Goal: Task Accomplishment & Management: Manage account settings

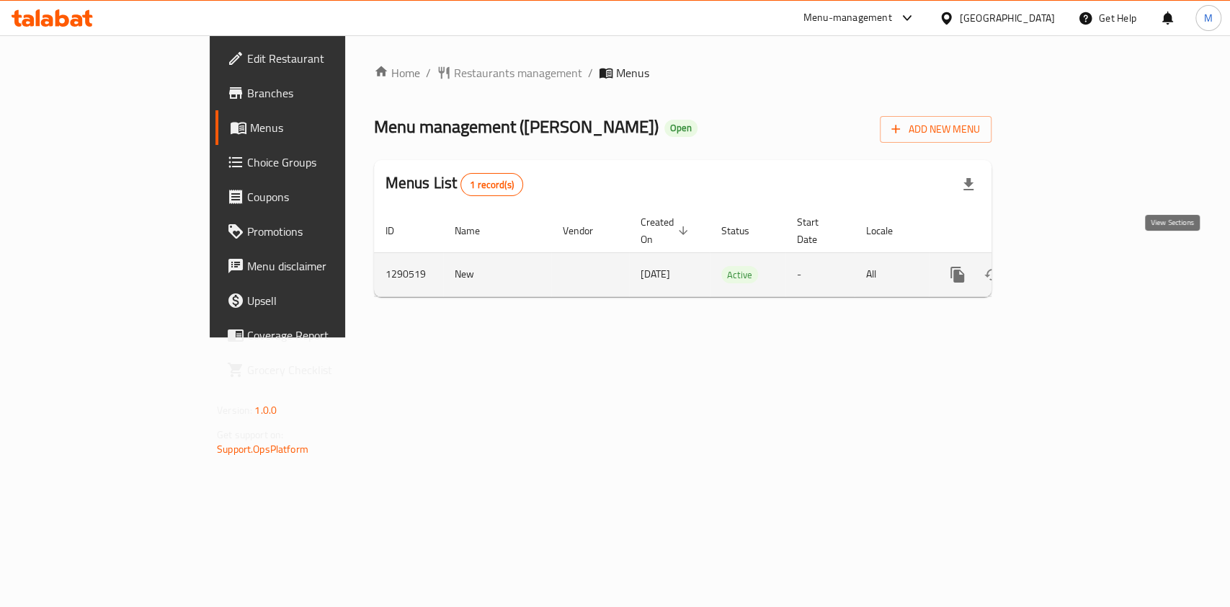
click at [1070, 266] on icon "enhanced table" at bounding box center [1061, 274] width 17 height 17
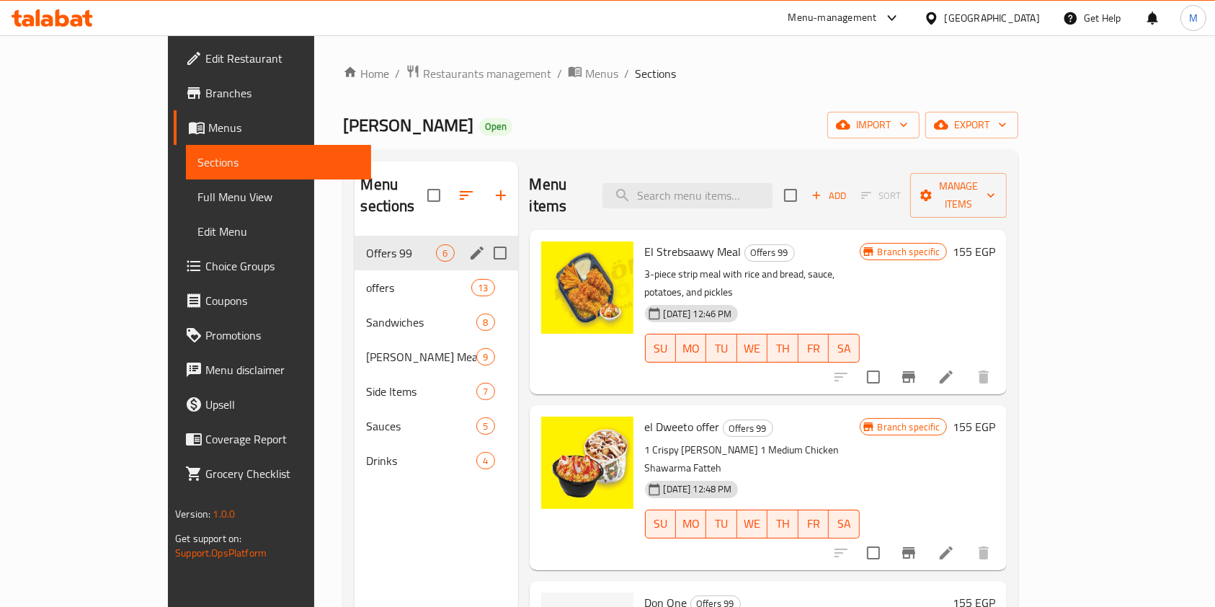
click at [355, 242] on div "Offers 99 6" at bounding box center [436, 253] width 163 height 35
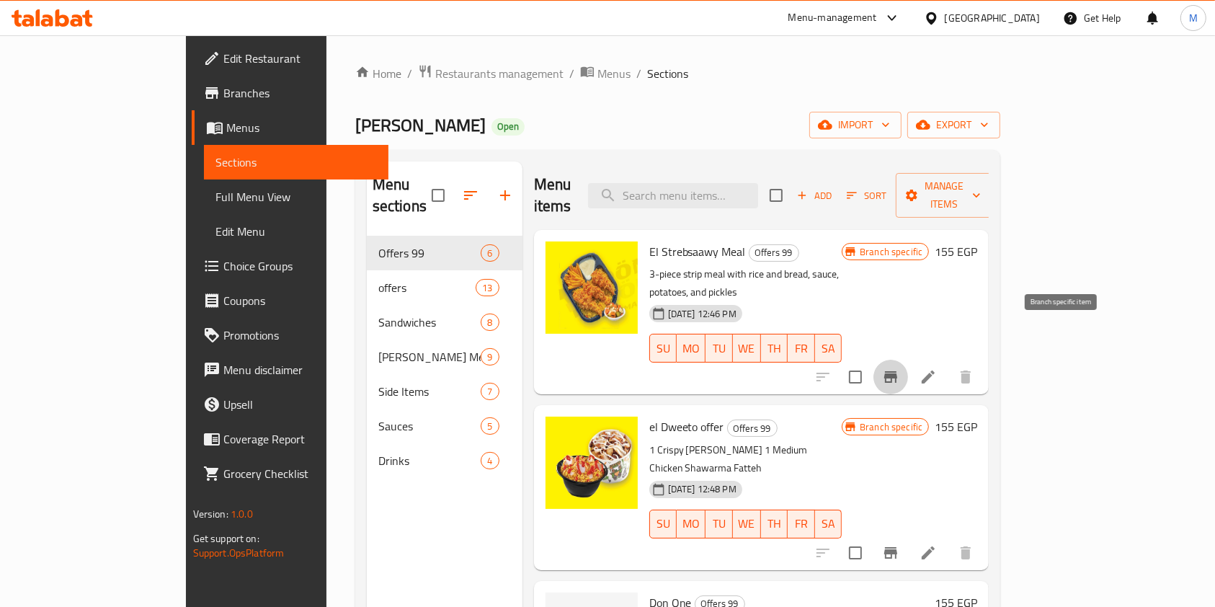
click at [908, 360] on button "Branch-specific-item" at bounding box center [890, 377] width 35 height 35
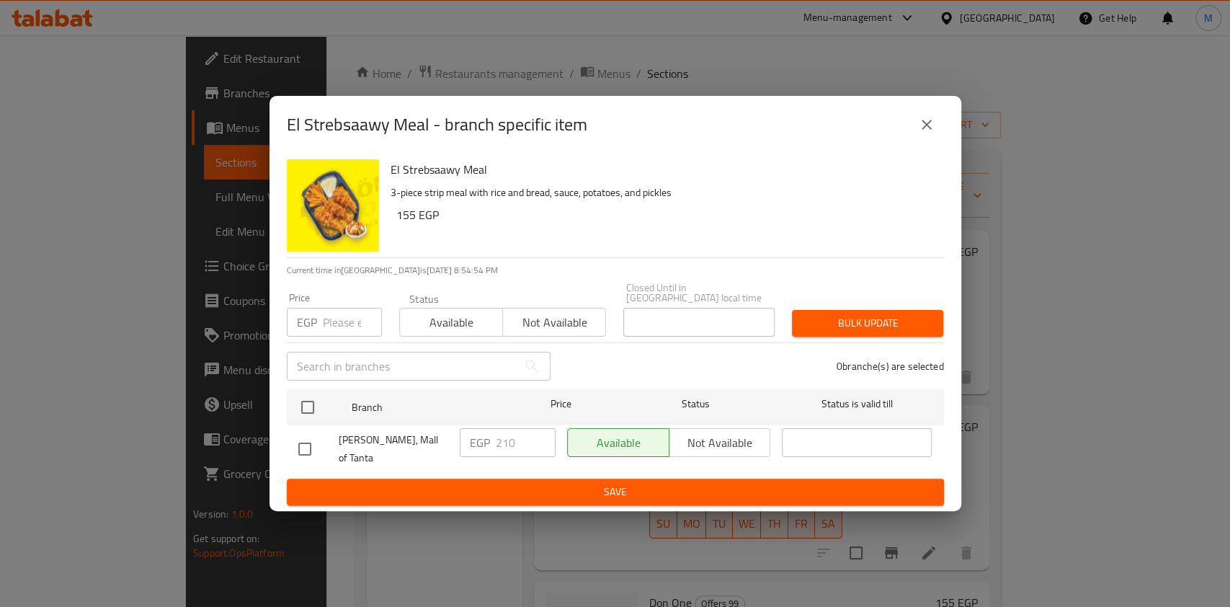
click at [297, 438] on input "checkbox" at bounding box center [305, 449] width 30 height 30
checkbox input "true"
click at [503, 445] on input "210" at bounding box center [526, 442] width 60 height 29
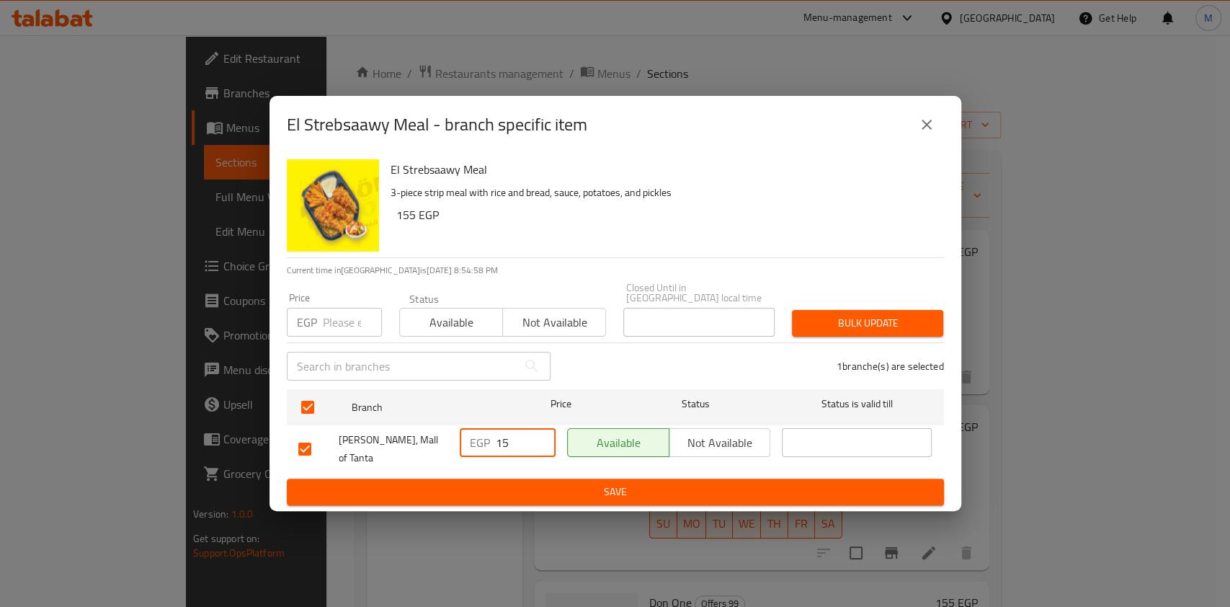
type input "1"
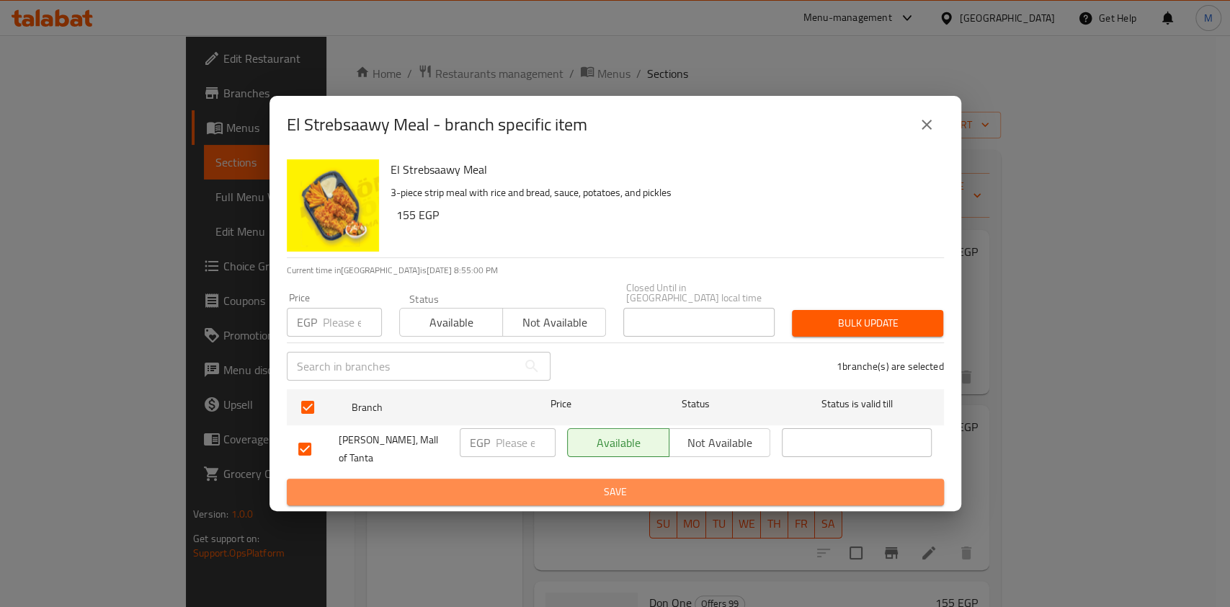
click at [554, 478] on button "Save" at bounding box center [615, 491] width 657 height 27
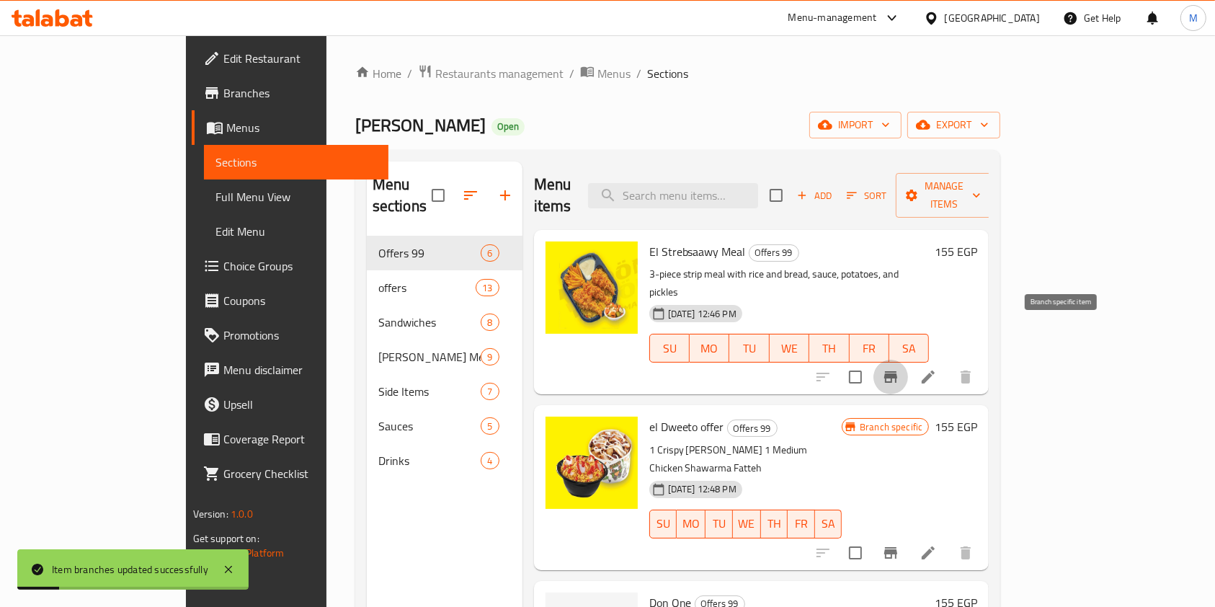
click at [908, 360] on button "Branch-specific-item" at bounding box center [890, 377] width 35 height 35
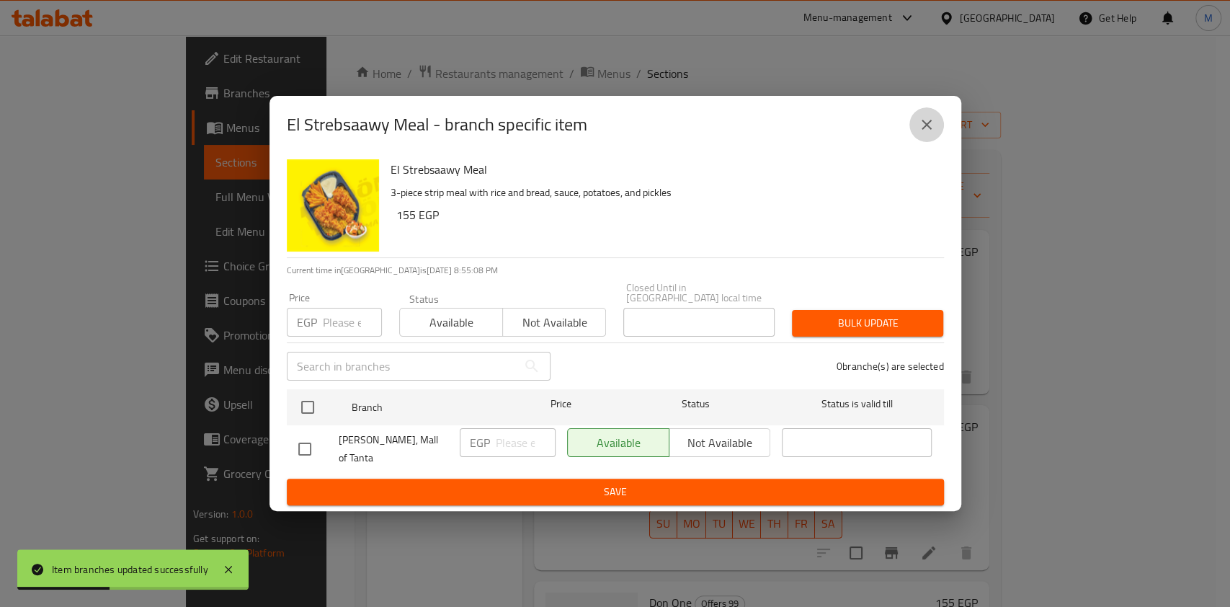
click at [927, 120] on button "close" at bounding box center [926, 124] width 35 height 35
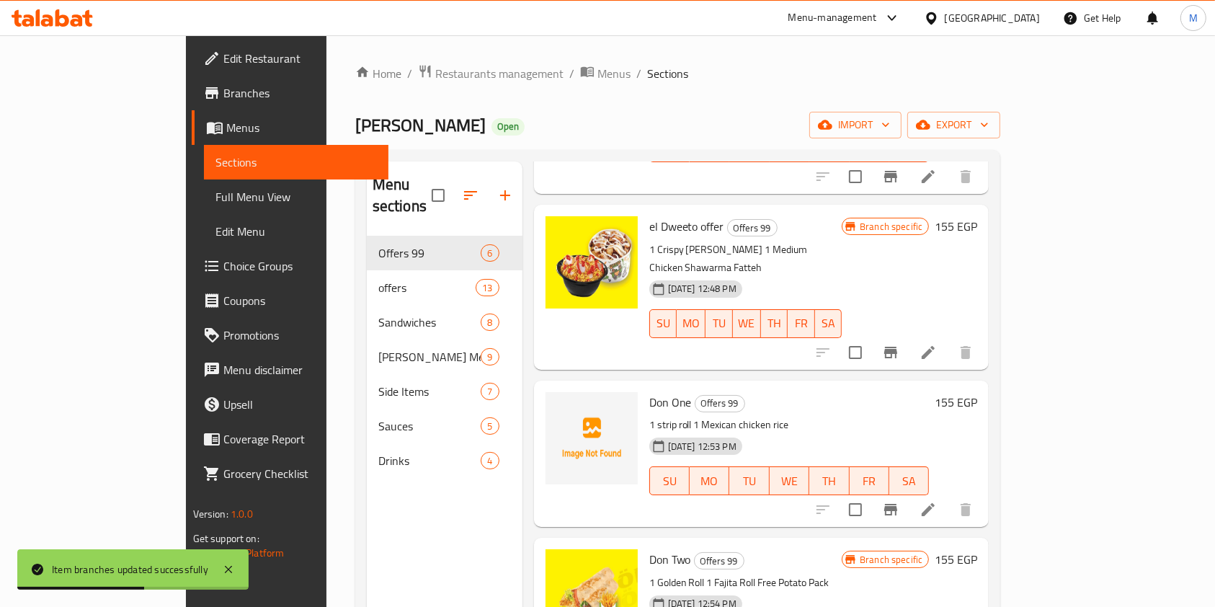
scroll to position [201, 0]
click at [908, 334] on button "Branch-specific-item" at bounding box center [890, 351] width 35 height 35
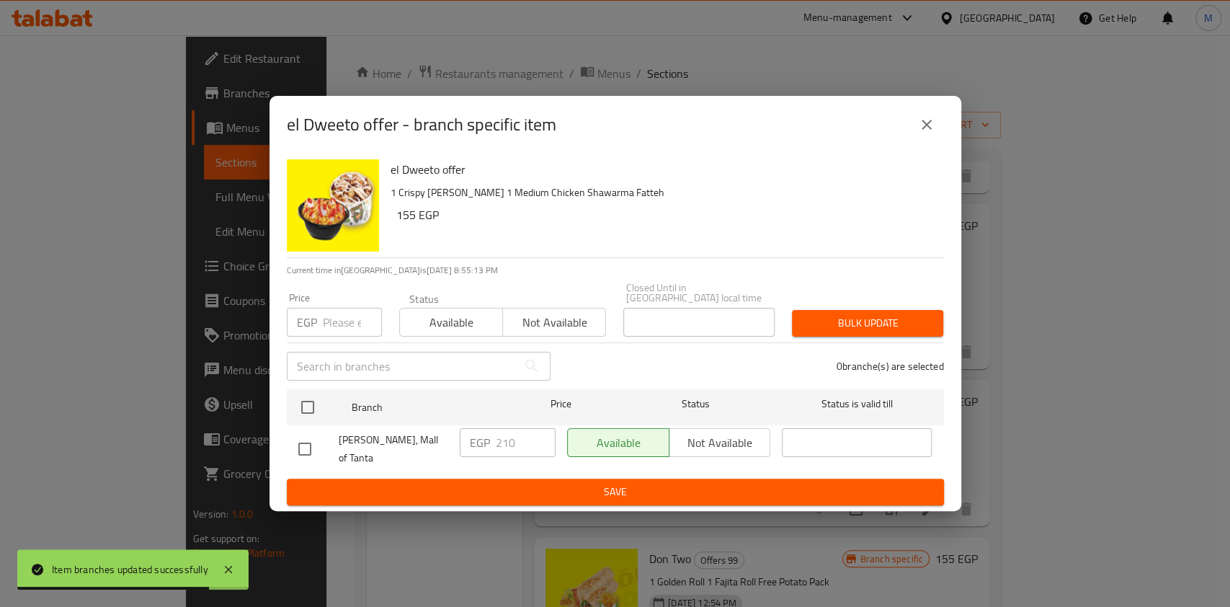
click at [319, 453] on div at bounding box center [318, 449] width 40 height 30
click at [311, 447] on input "checkbox" at bounding box center [305, 449] width 30 height 30
checkbox input "true"
click at [499, 432] on input "210" at bounding box center [526, 442] width 60 height 29
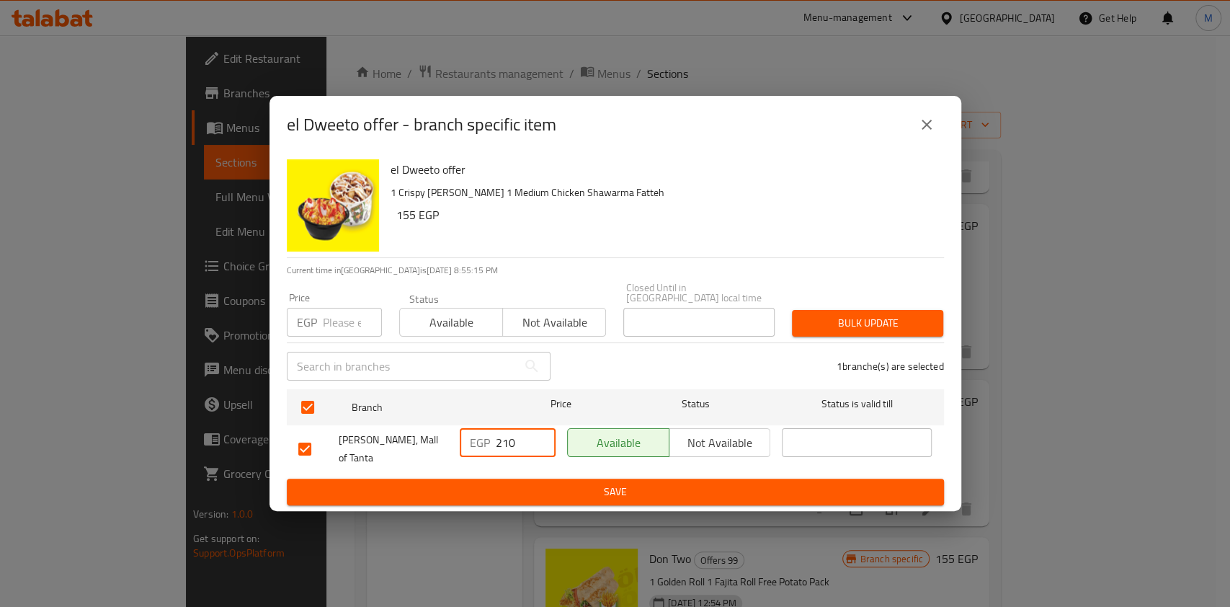
click at [499, 432] on input "210" at bounding box center [526, 442] width 60 height 29
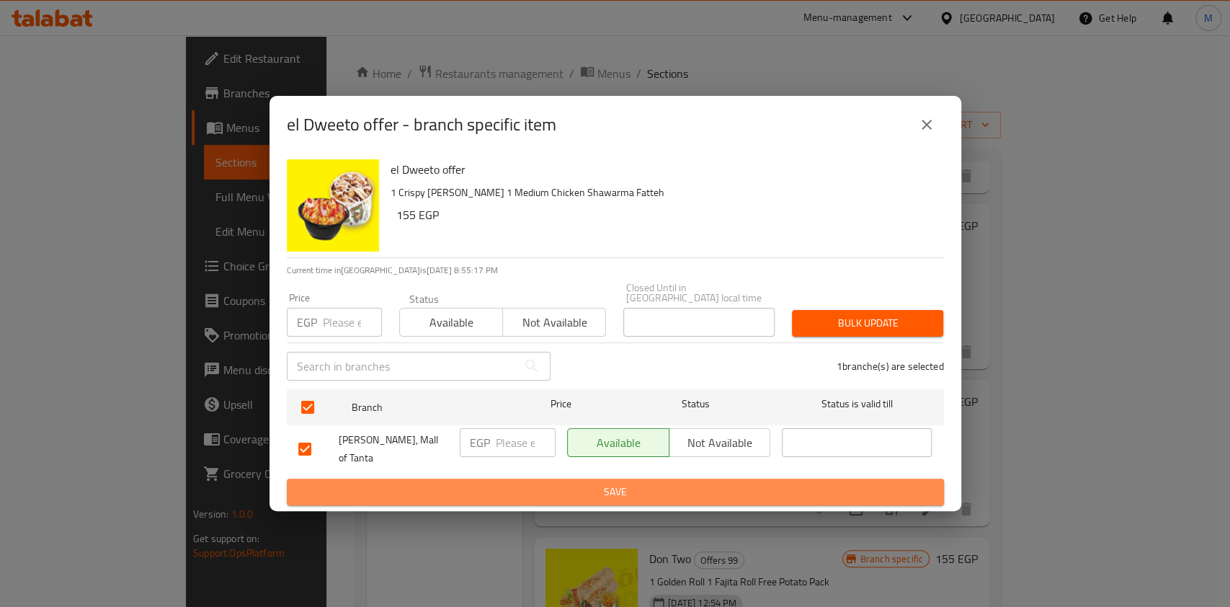
click at [537, 478] on button "Save" at bounding box center [615, 491] width 657 height 27
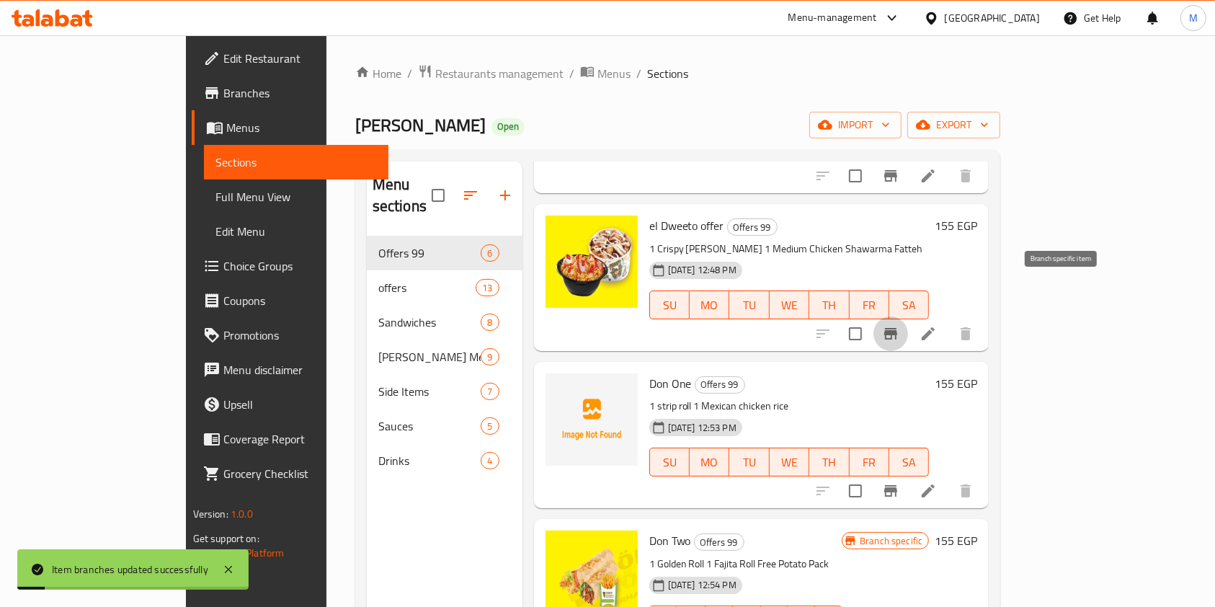
click at [897, 328] on icon "Branch-specific-item" at bounding box center [890, 334] width 13 height 12
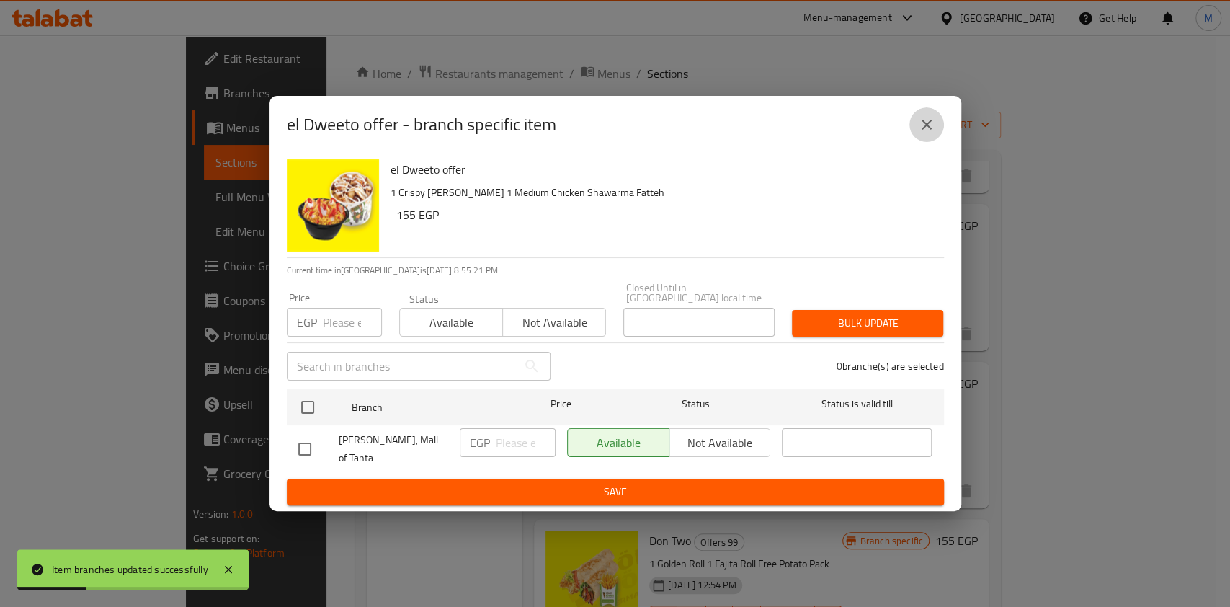
click at [929, 141] on button "close" at bounding box center [926, 124] width 35 height 35
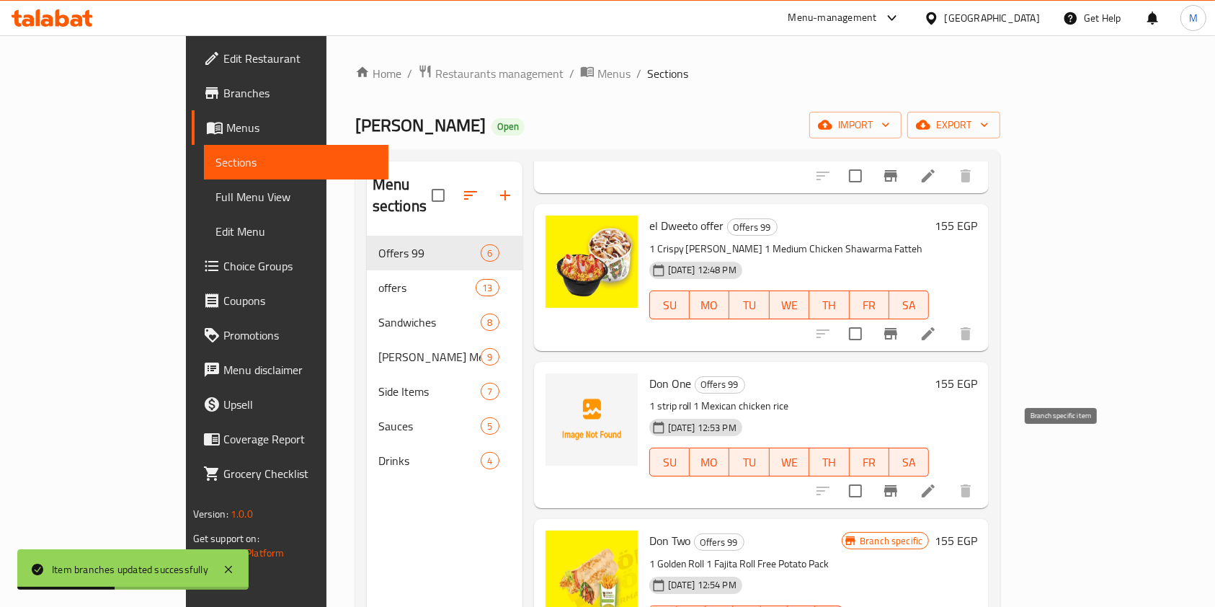
click at [908, 473] on button "Branch-specific-item" at bounding box center [890, 490] width 35 height 35
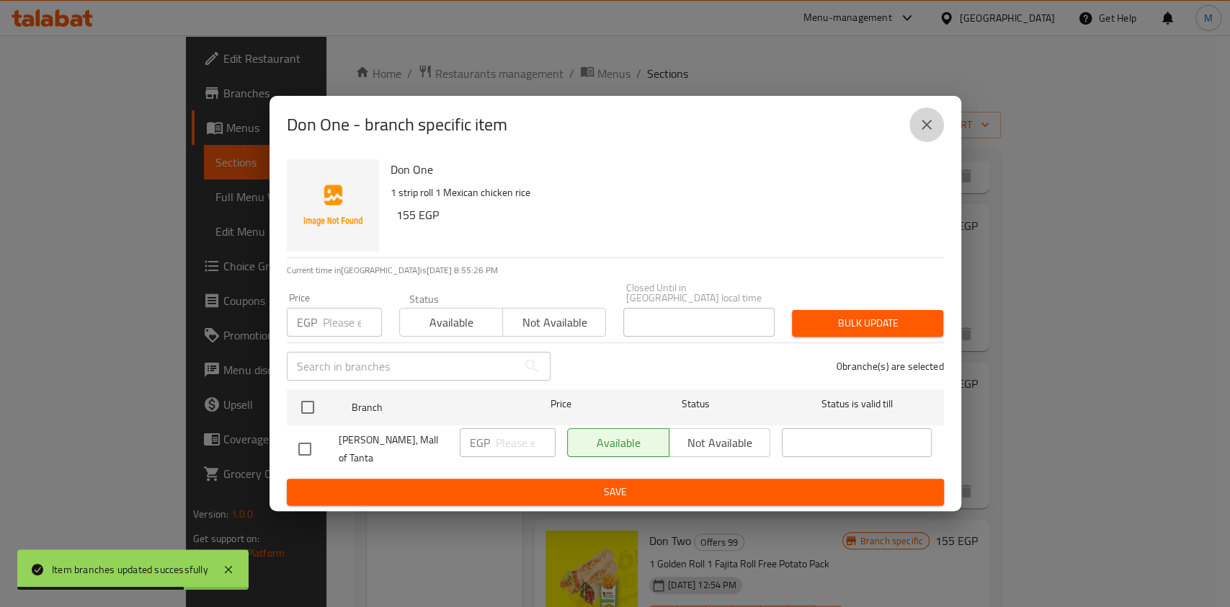
click at [928, 133] on icon "close" at bounding box center [926, 124] width 17 height 17
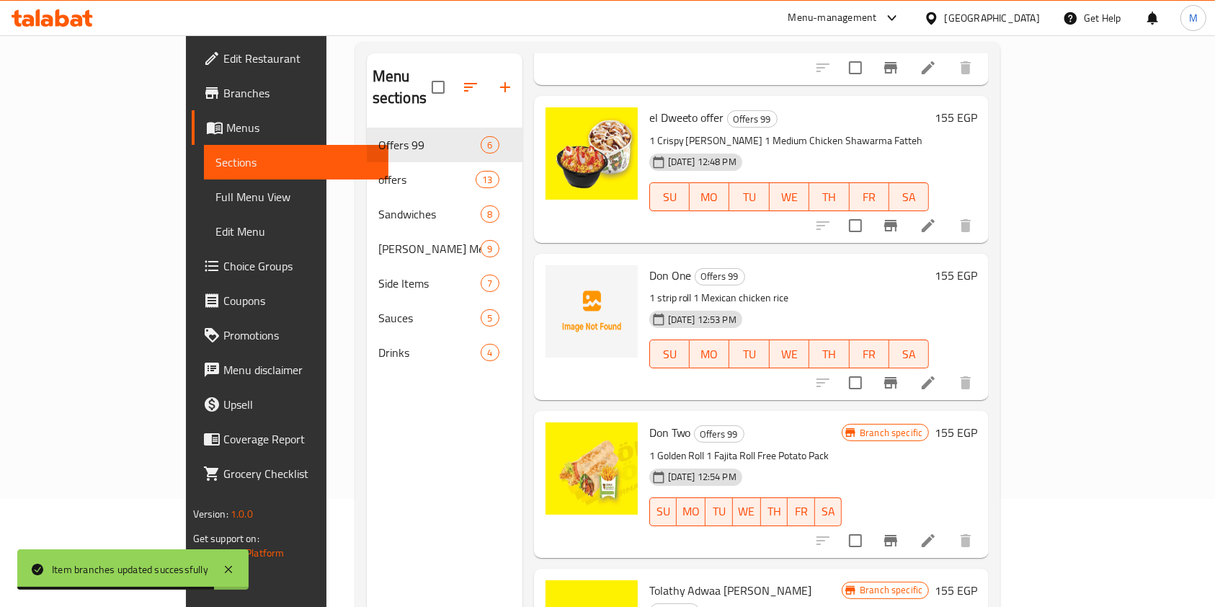
scroll to position [202, 0]
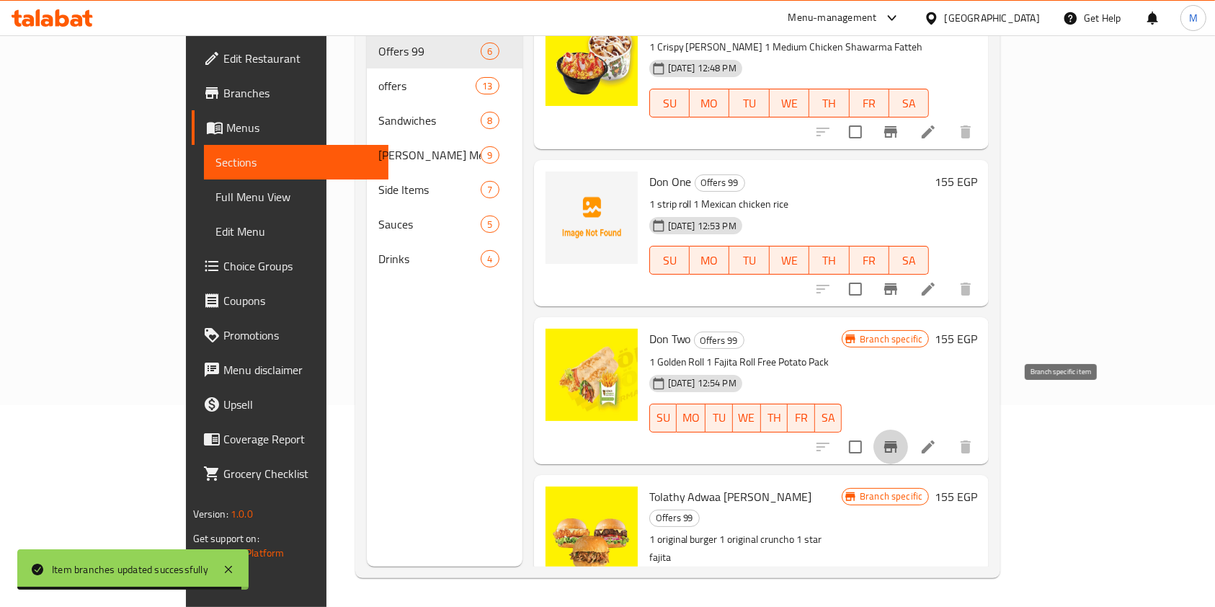
click at [899, 438] on icon "Branch-specific-item" at bounding box center [890, 446] width 17 height 17
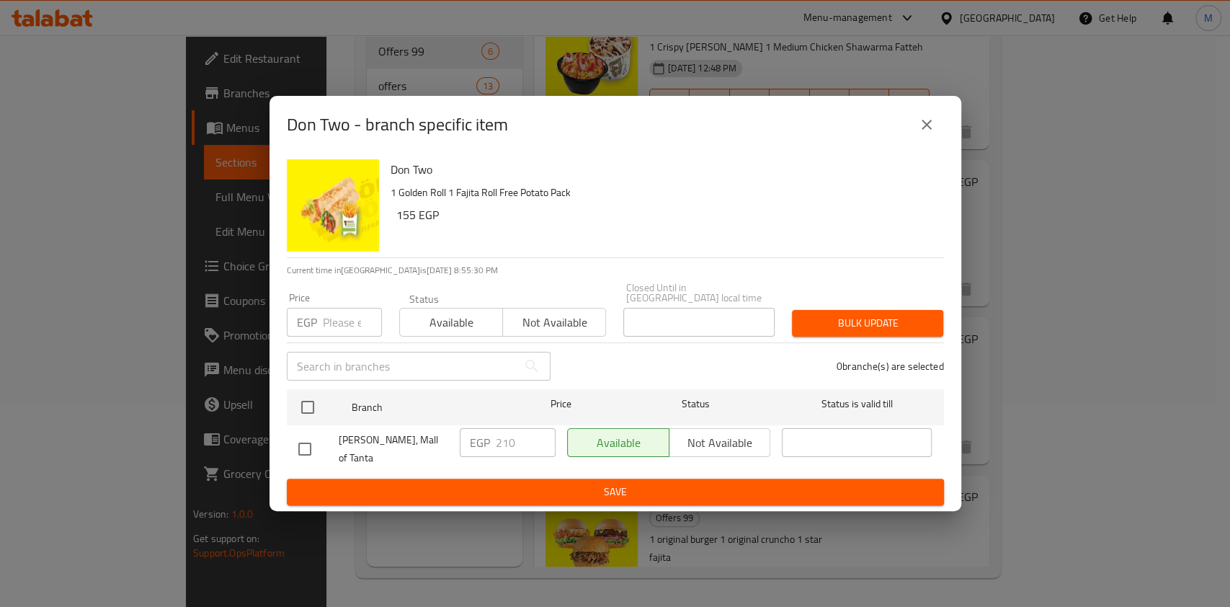
click at [320, 436] on div at bounding box center [318, 449] width 40 height 30
click at [317, 436] on input "checkbox" at bounding box center [305, 449] width 30 height 30
checkbox input "true"
click at [494, 440] on div "EGP 210 ​" at bounding box center [508, 442] width 96 height 29
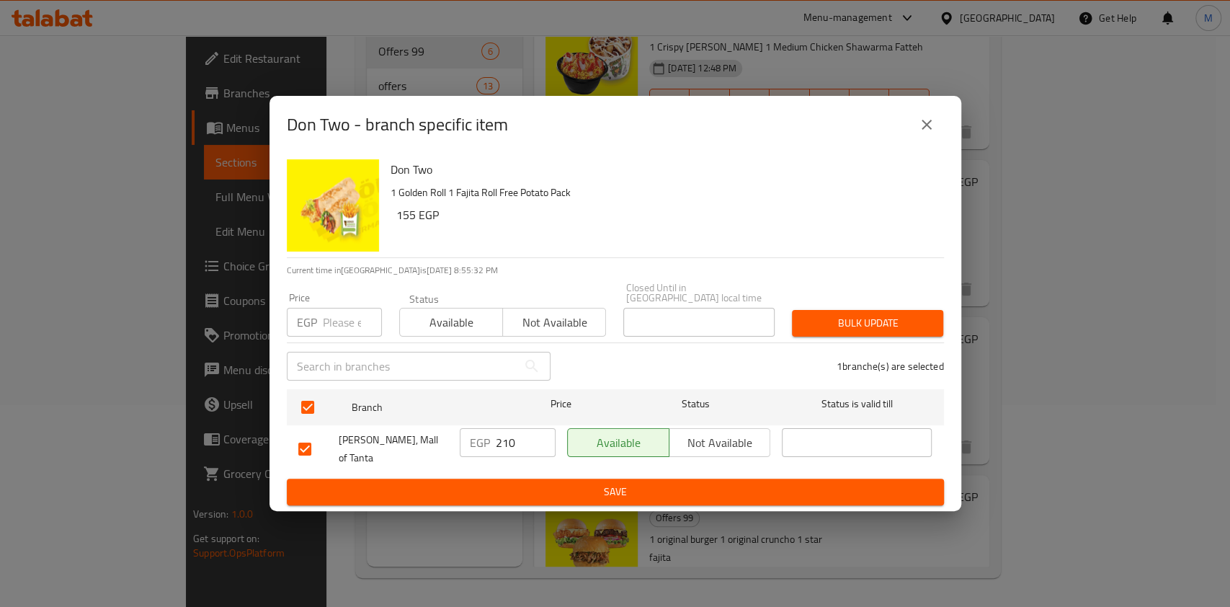
click at [494, 440] on div "EGP 210 ​" at bounding box center [508, 442] width 96 height 29
click at [502, 440] on input "210" at bounding box center [526, 442] width 60 height 29
drag, startPoint x: 571, startPoint y: 471, endPoint x: 574, endPoint y: 478, distance: 7.8
click at [574, 478] on form "Branch Price Status Status is valid till Doner Konner, Mall of Tanta EGP ​ Avai…" at bounding box center [615, 444] width 657 height 122
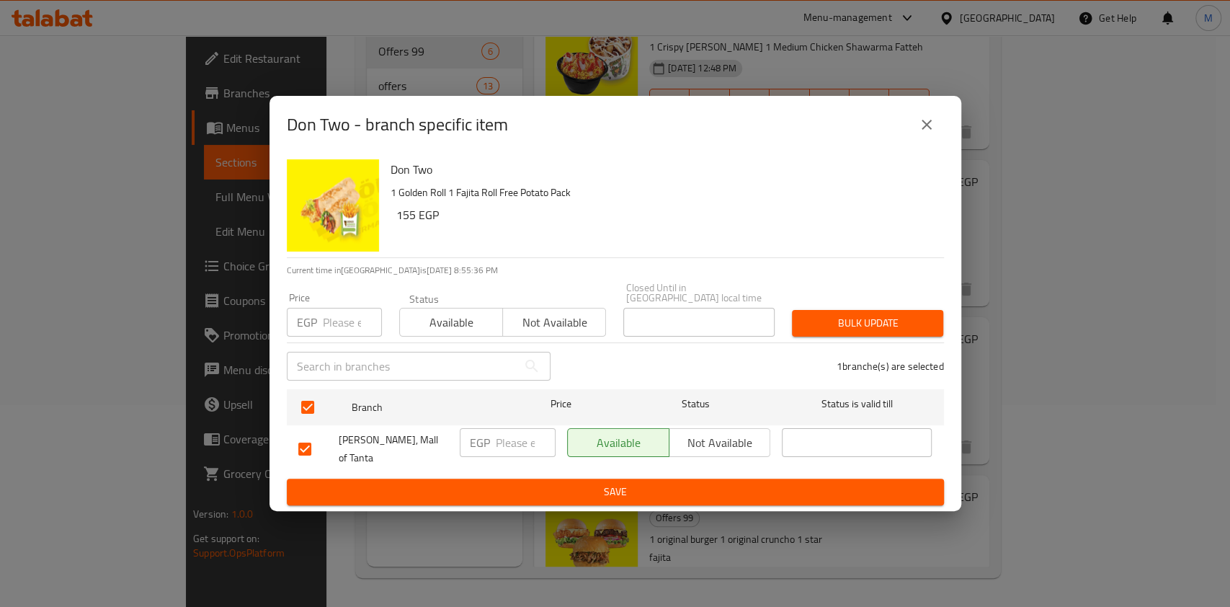
click at [574, 483] on span "Save" at bounding box center [615, 492] width 634 height 18
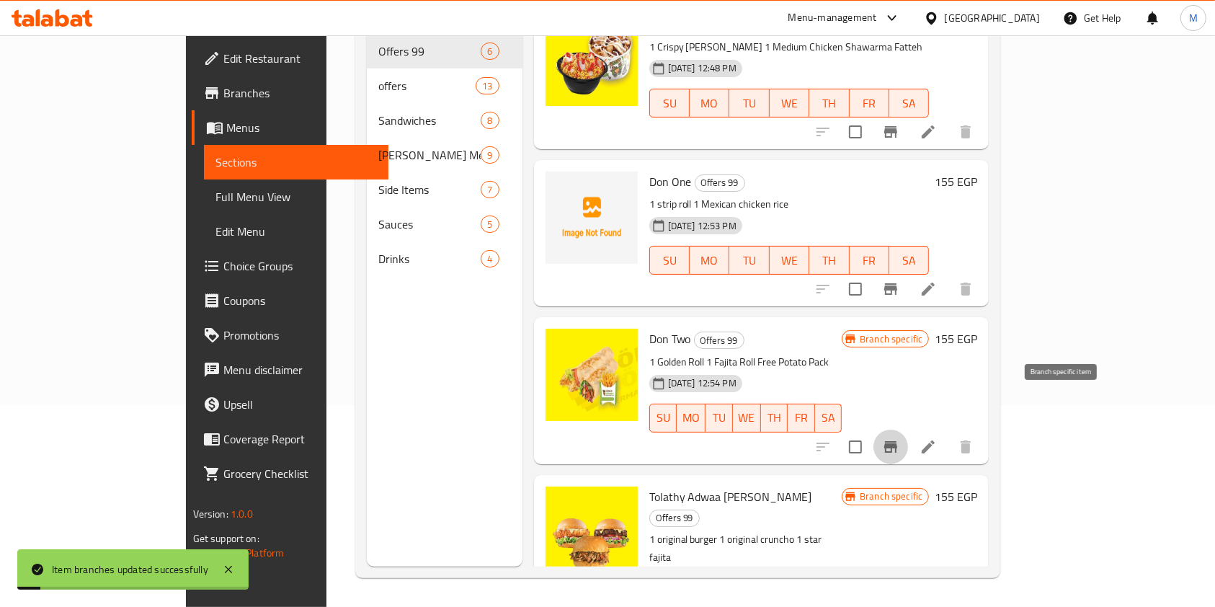
click at [897, 441] on icon "Branch-specific-item" at bounding box center [890, 447] width 13 height 12
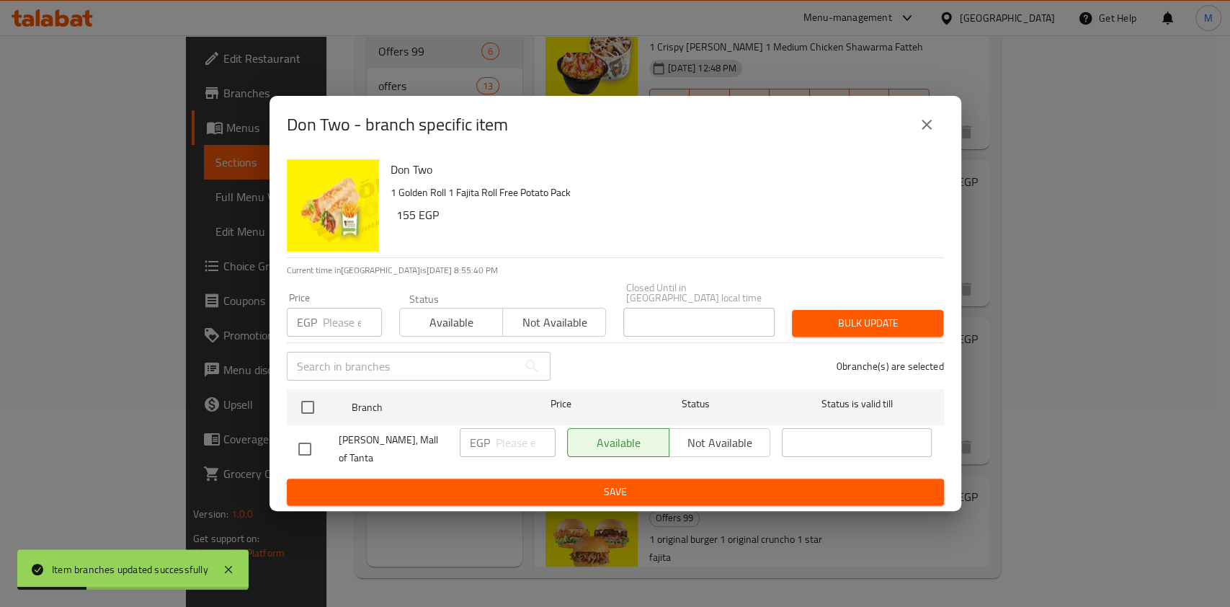
click at [937, 120] on button "close" at bounding box center [926, 124] width 35 height 35
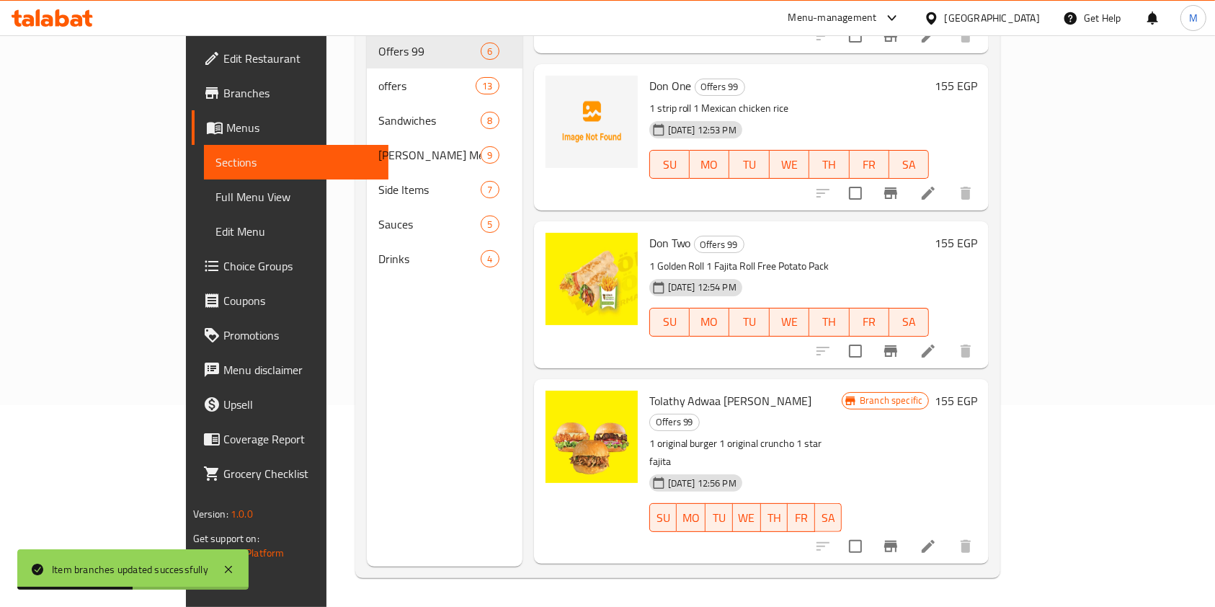
scroll to position [374, 0]
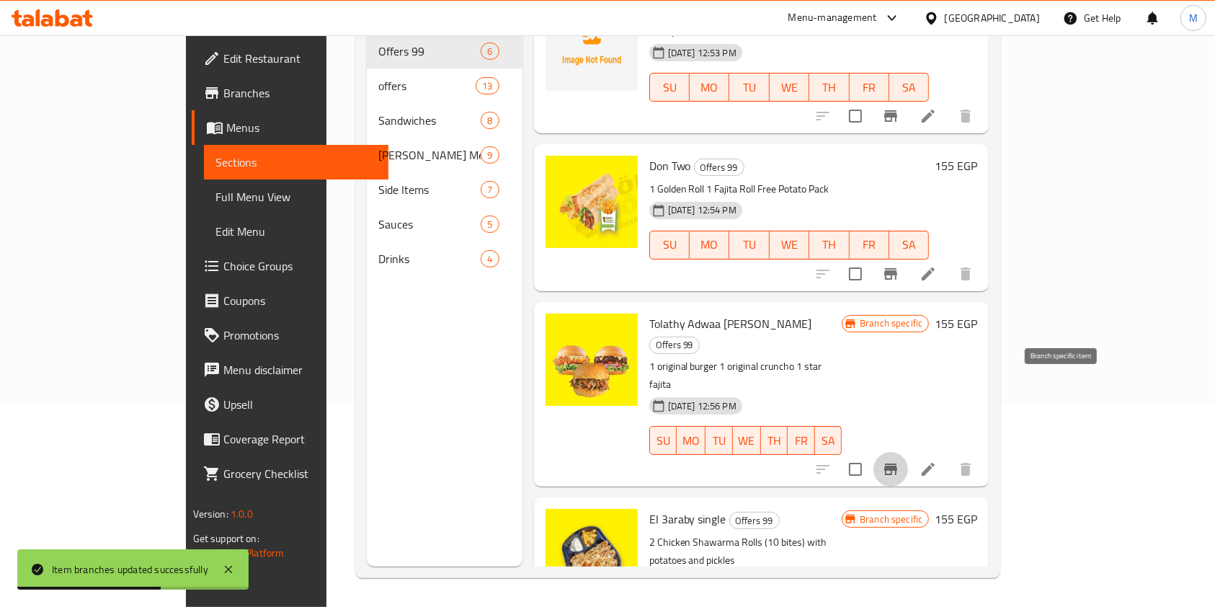
click at [899, 460] on icon "Branch-specific-item" at bounding box center [890, 468] width 17 height 17
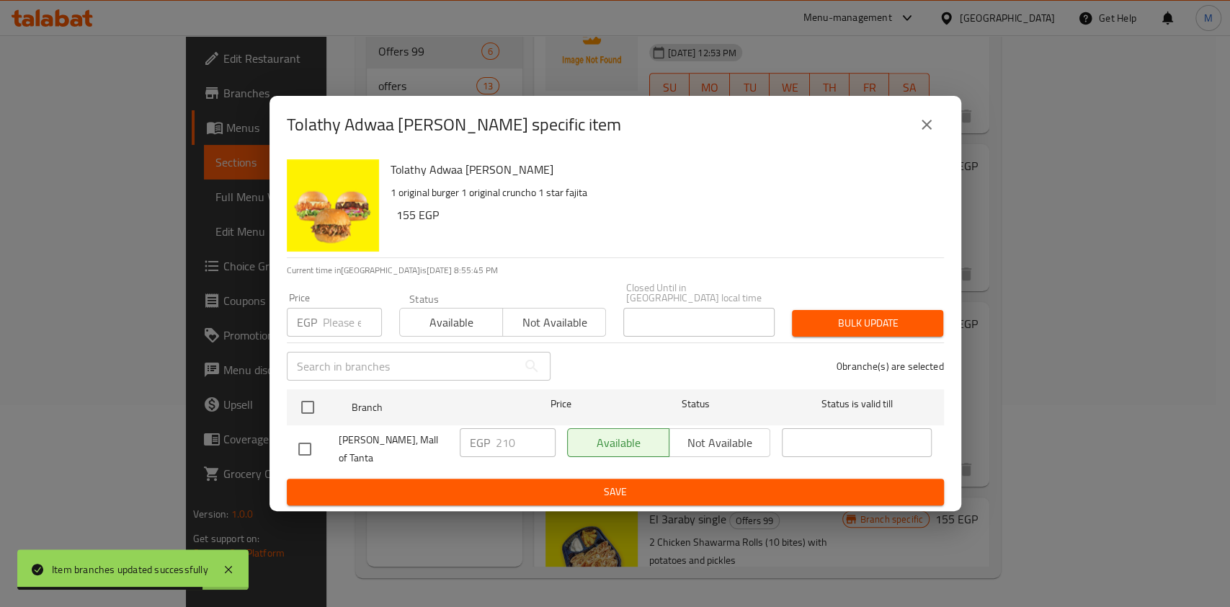
click at [324, 453] on div at bounding box center [318, 449] width 40 height 30
click at [307, 444] on input "checkbox" at bounding box center [305, 449] width 30 height 30
checkbox input "true"
click at [510, 437] on input "210" at bounding box center [526, 442] width 60 height 29
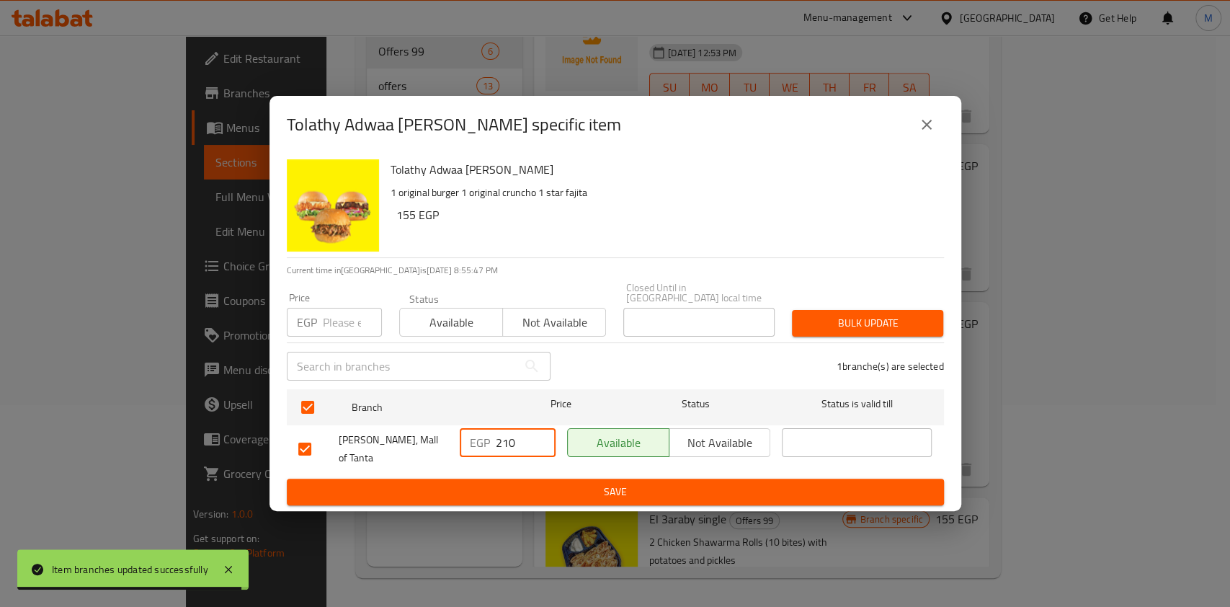
click at [510, 437] on input "210" at bounding box center [526, 442] width 60 height 29
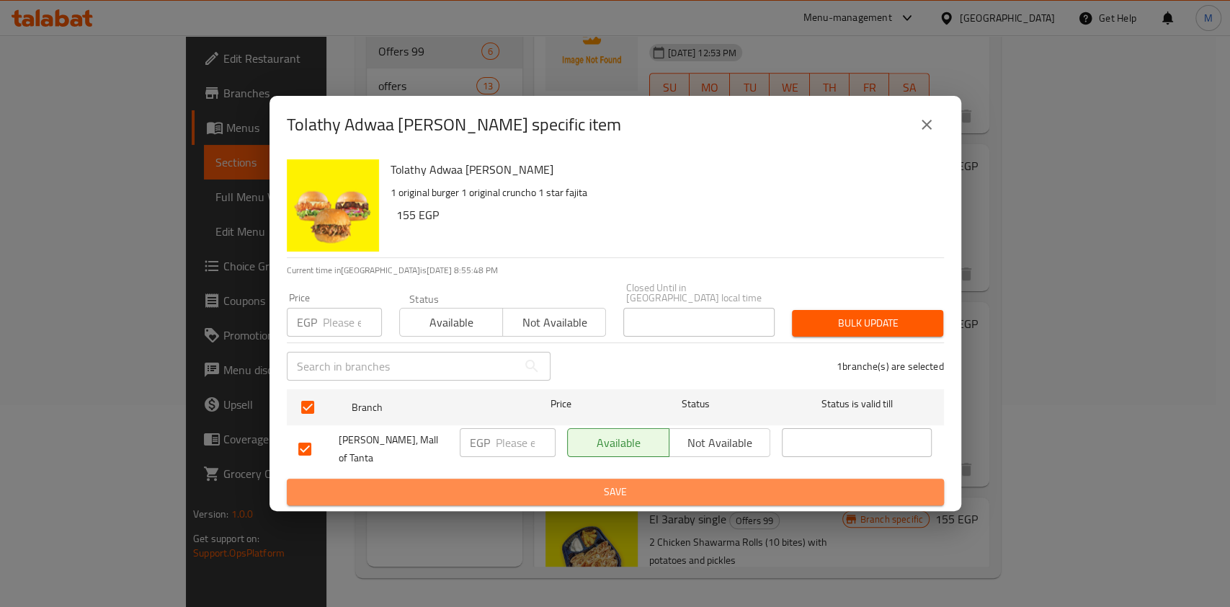
click at [539, 489] on span "Save" at bounding box center [615, 492] width 634 height 18
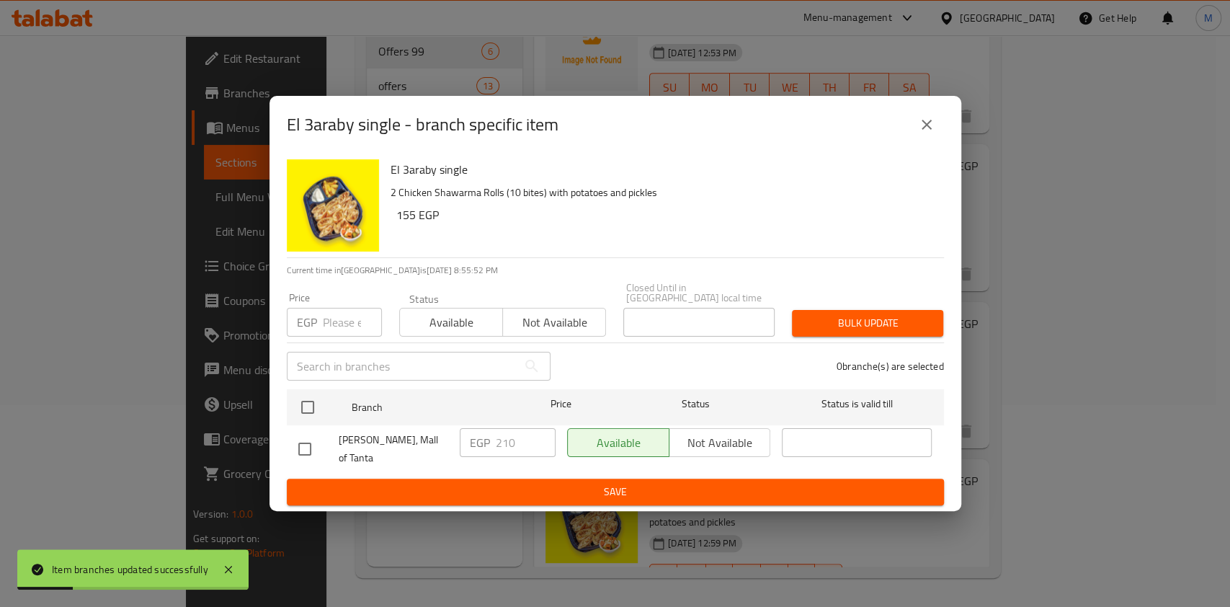
click at [304, 445] on input "checkbox" at bounding box center [305, 449] width 30 height 30
checkbox input "true"
click at [507, 439] on input "210" at bounding box center [526, 442] width 60 height 29
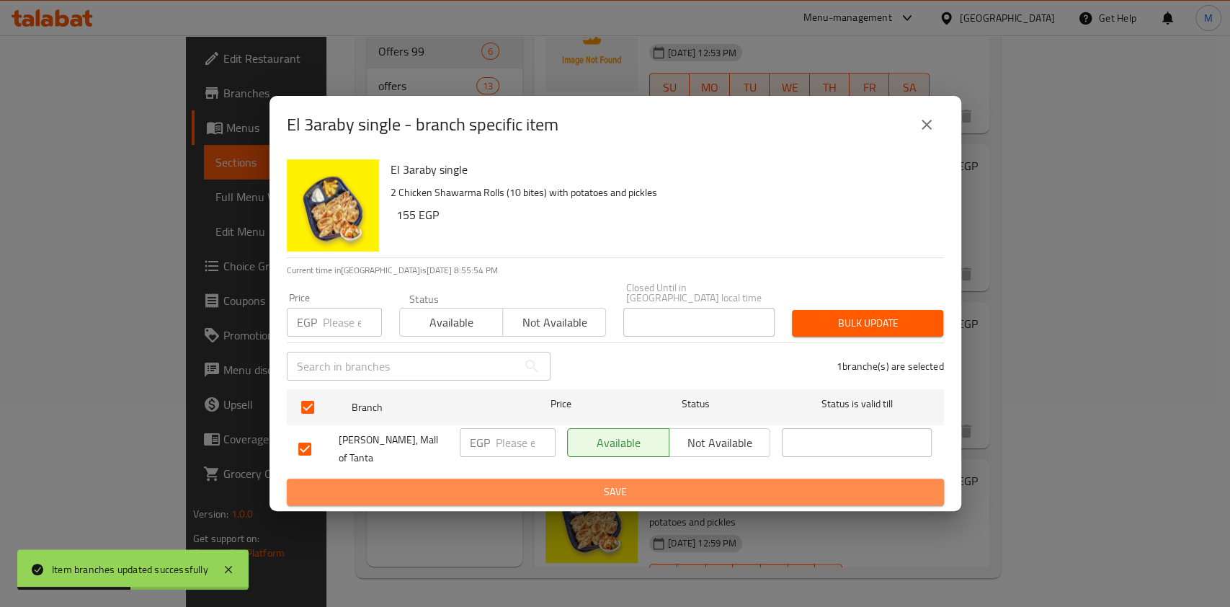
click at [578, 483] on span "Save" at bounding box center [615, 492] width 634 height 18
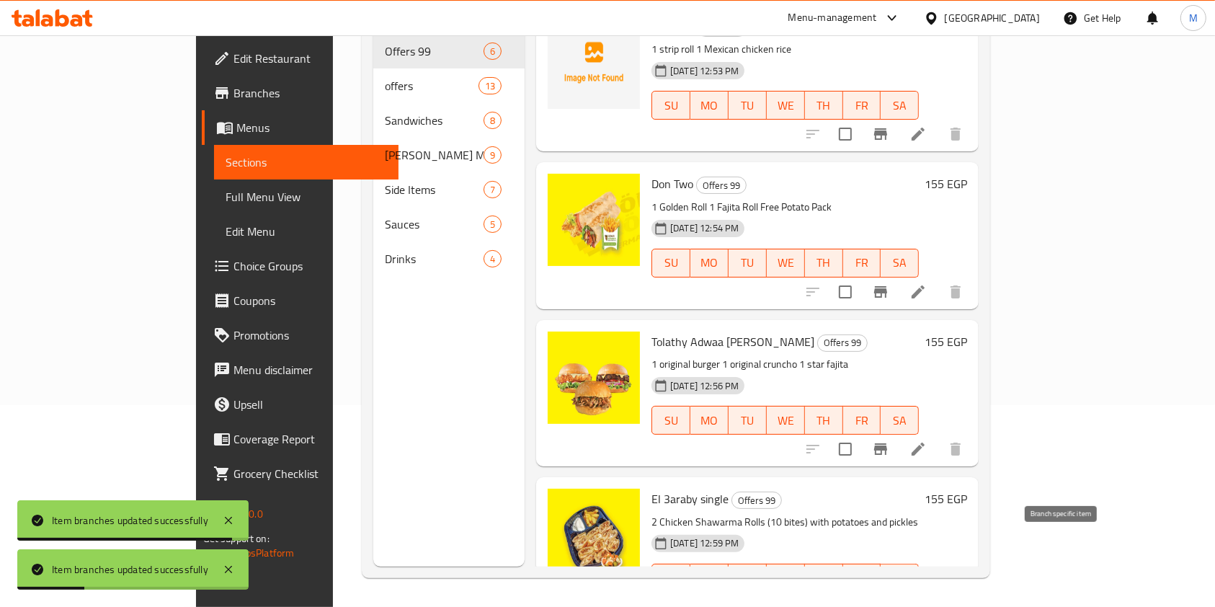
click at [887, 601] on icon "Branch-specific-item" at bounding box center [880, 607] width 13 height 12
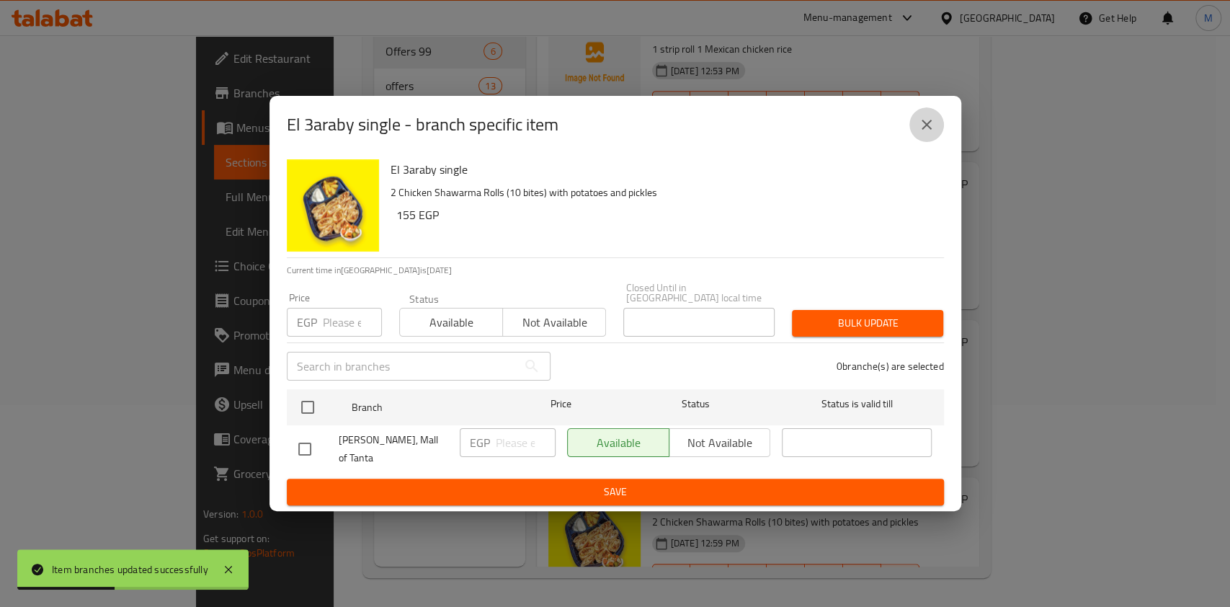
click at [934, 130] on icon "close" at bounding box center [926, 124] width 17 height 17
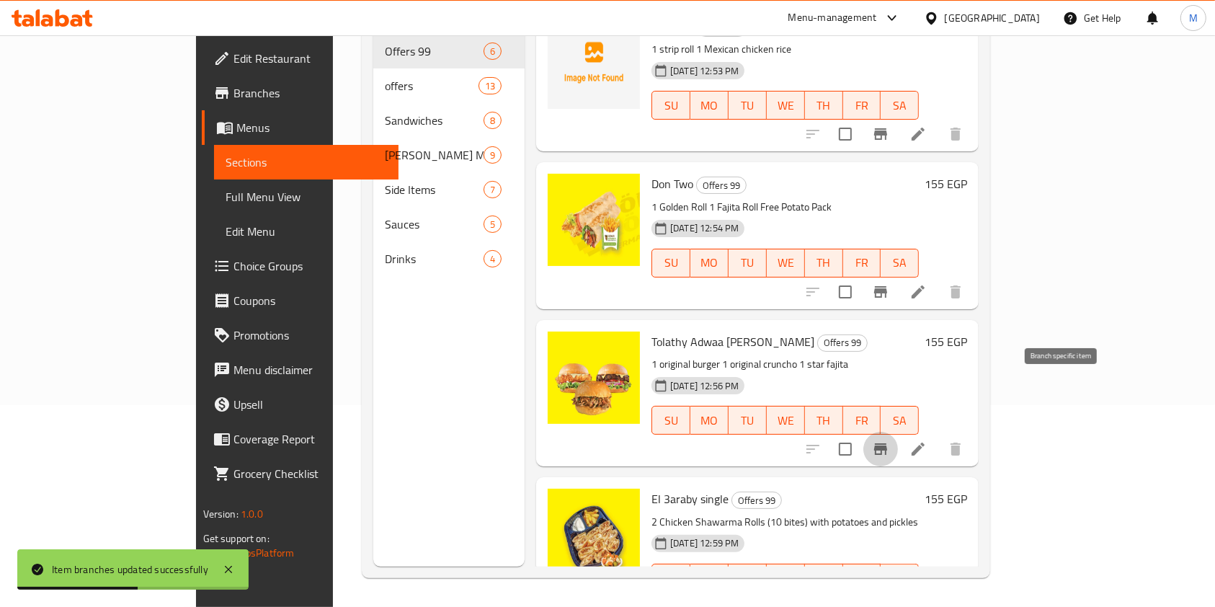
click at [898, 432] on button "Branch-specific-item" at bounding box center [880, 449] width 35 height 35
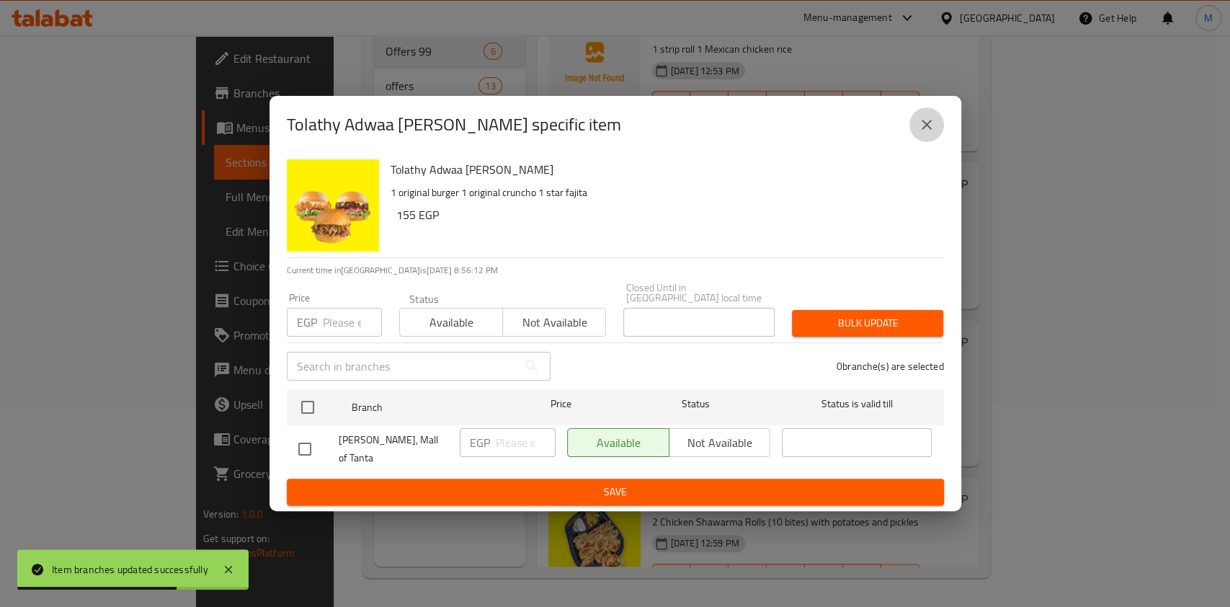
click at [925, 127] on icon "close" at bounding box center [926, 124] width 17 height 17
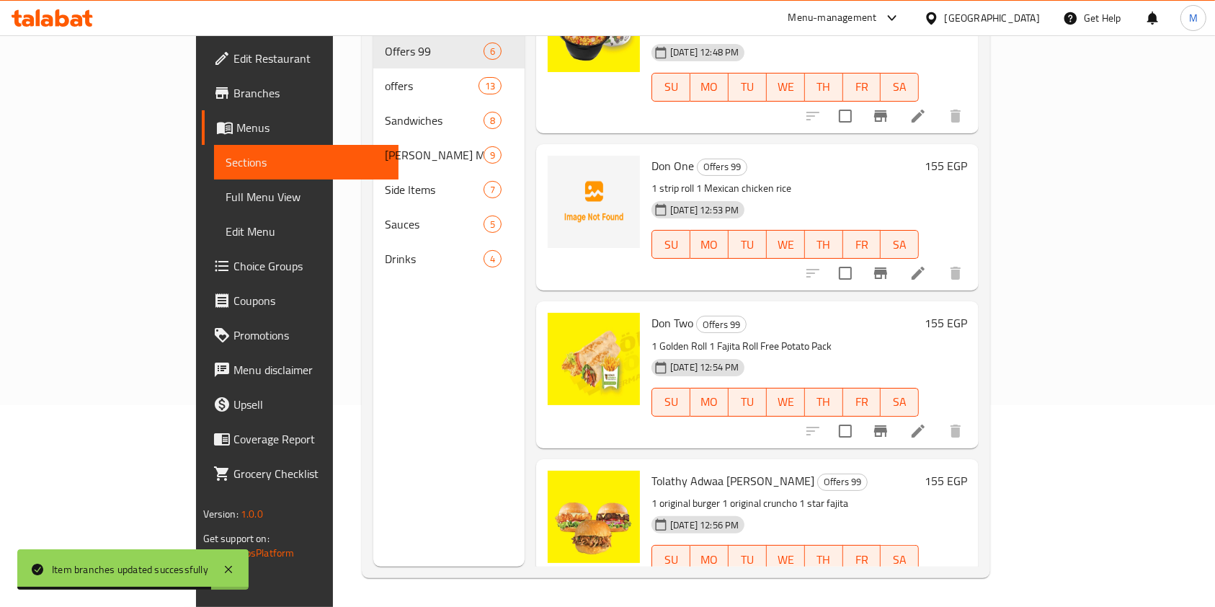
scroll to position [226, 0]
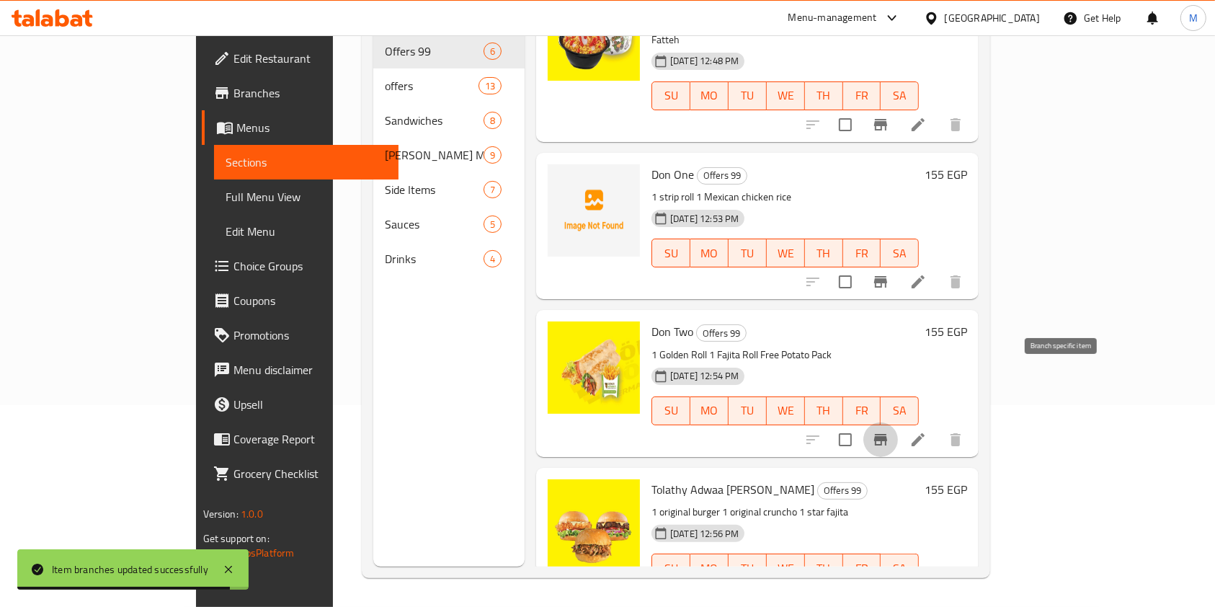
click at [889, 431] on icon "Branch-specific-item" at bounding box center [880, 439] width 17 height 17
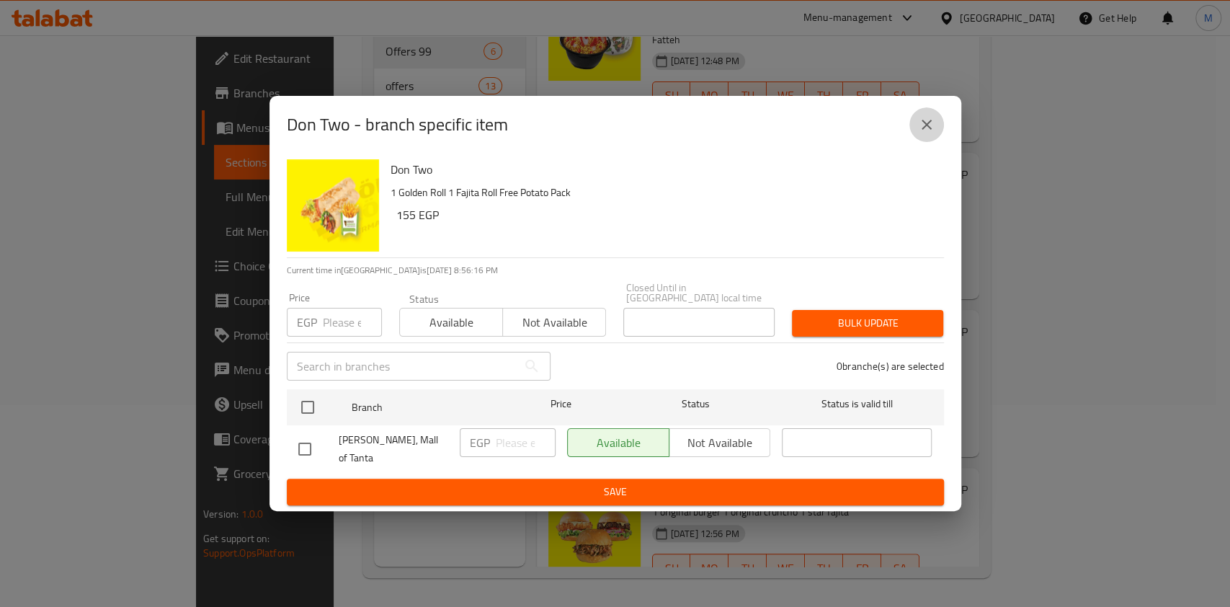
click at [911, 137] on button "close" at bounding box center [926, 124] width 35 height 35
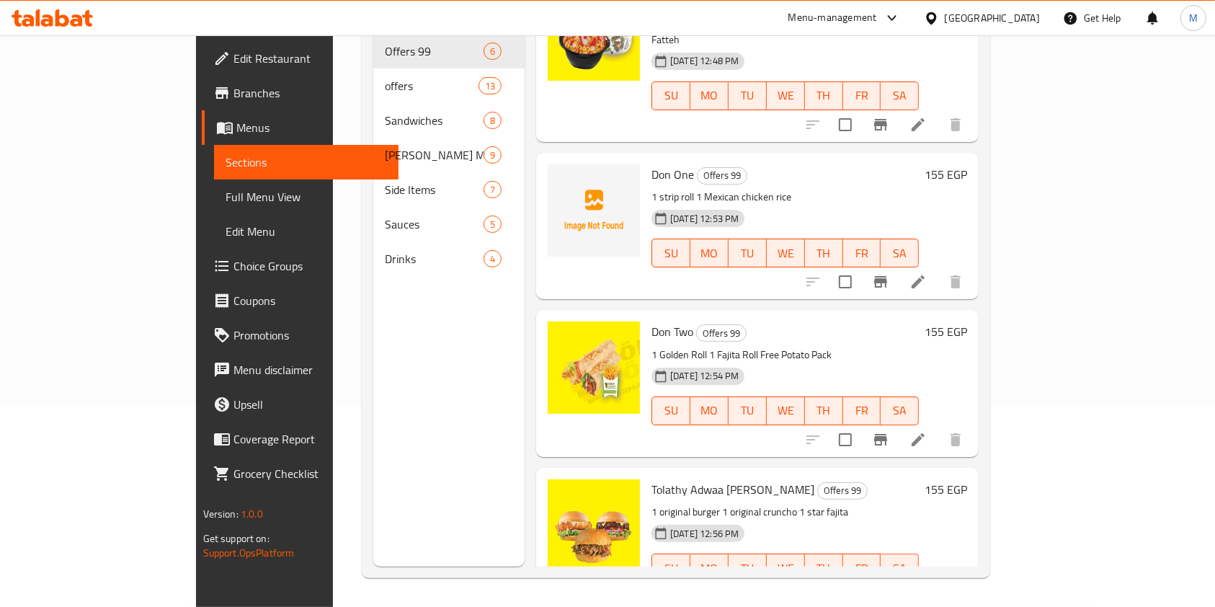
click at [973, 264] on div at bounding box center [884, 281] width 177 height 35
click at [887, 276] on icon "Branch-specific-item" at bounding box center [880, 282] width 13 height 12
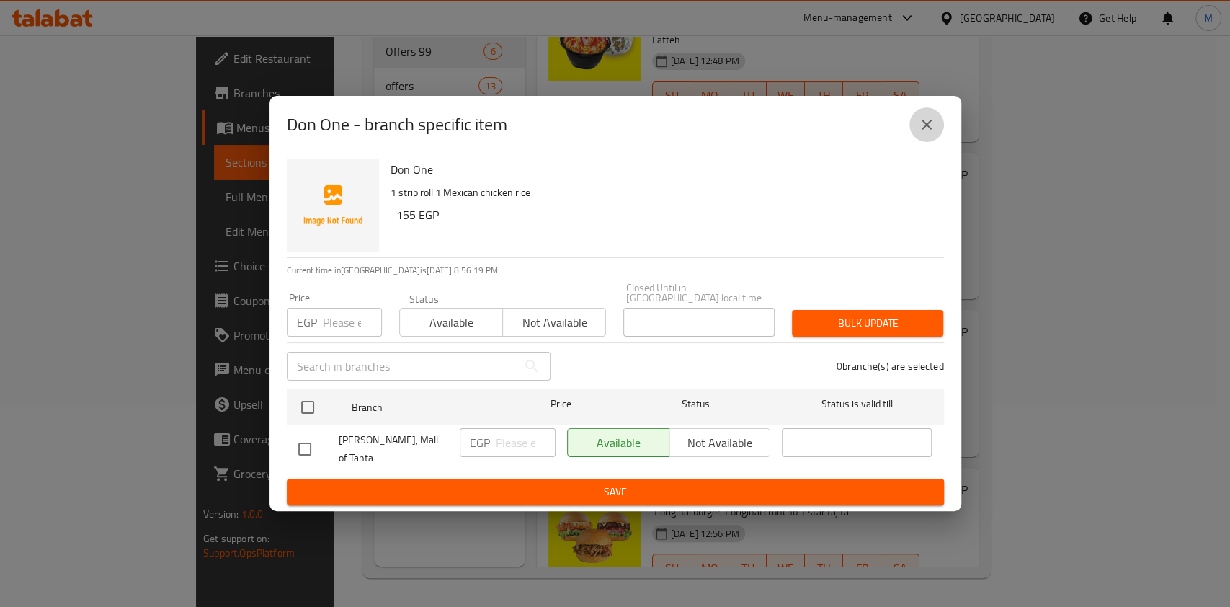
click at [933, 125] on icon "close" at bounding box center [926, 124] width 17 height 17
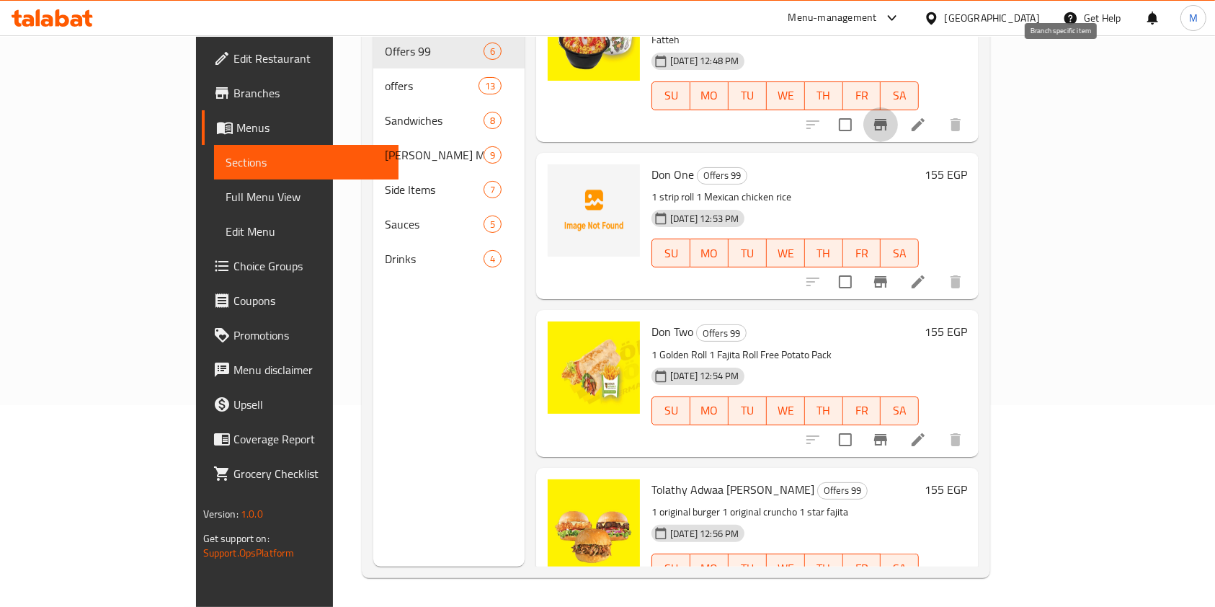
click at [887, 119] on icon "Branch-specific-item" at bounding box center [880, 125] width 13 height 12
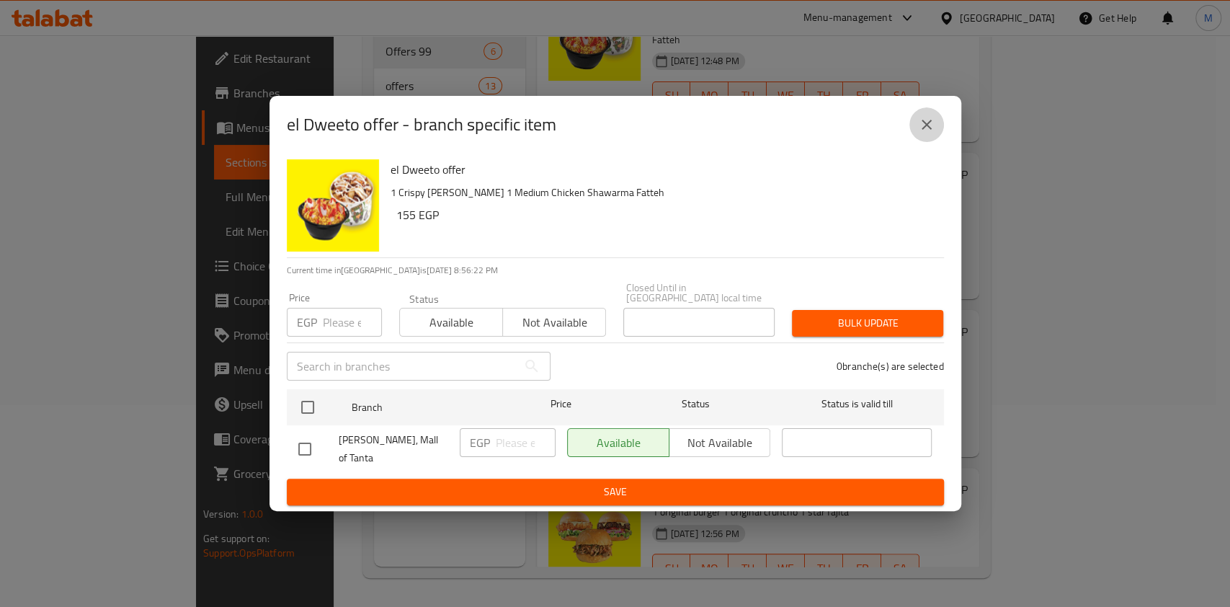
click at [920, 133] on icon "close" at bounding box center [926, 124] width 17 height 17
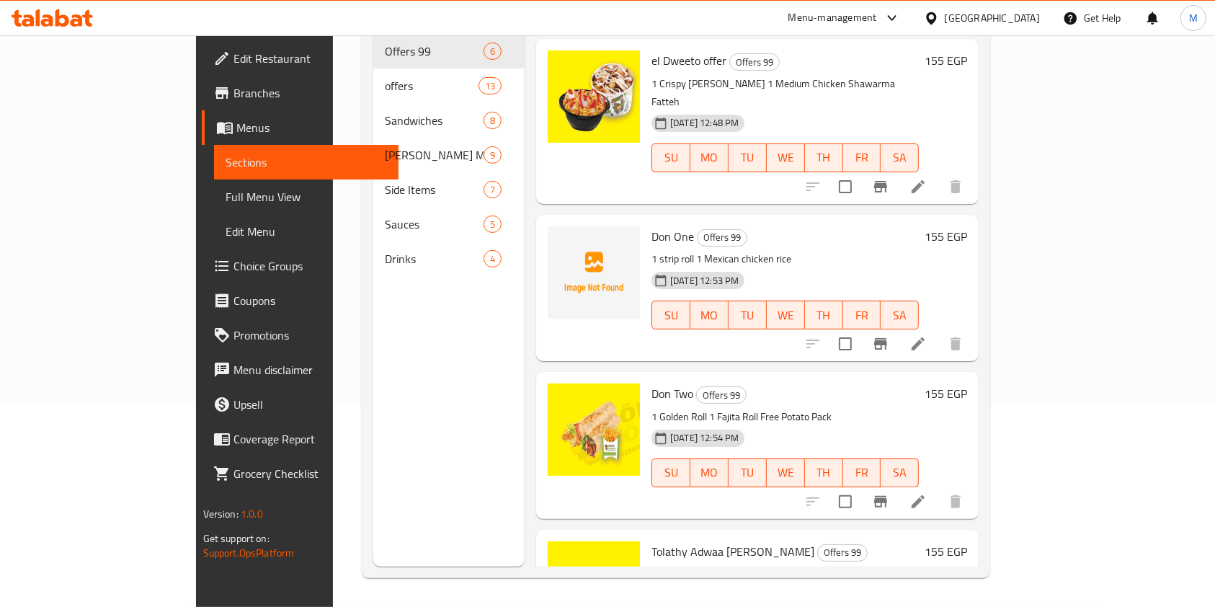
scroll to position [0, 0]
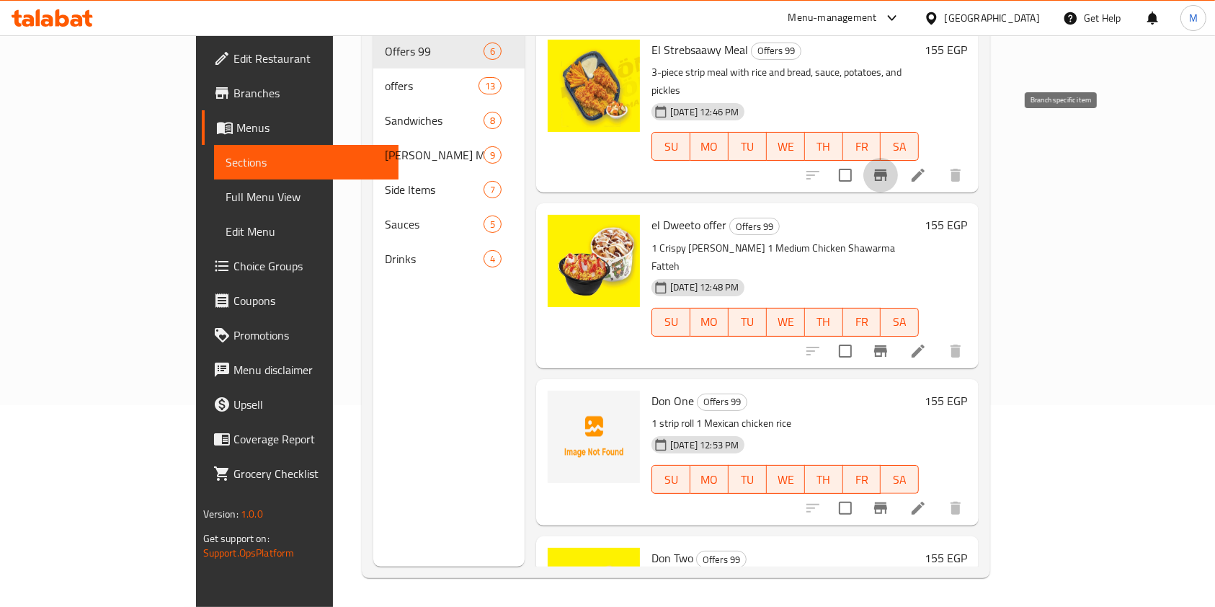
click at [889, 166] on icon "Branch-specific-item" at bounding box center [880, 174] width 17 height 17
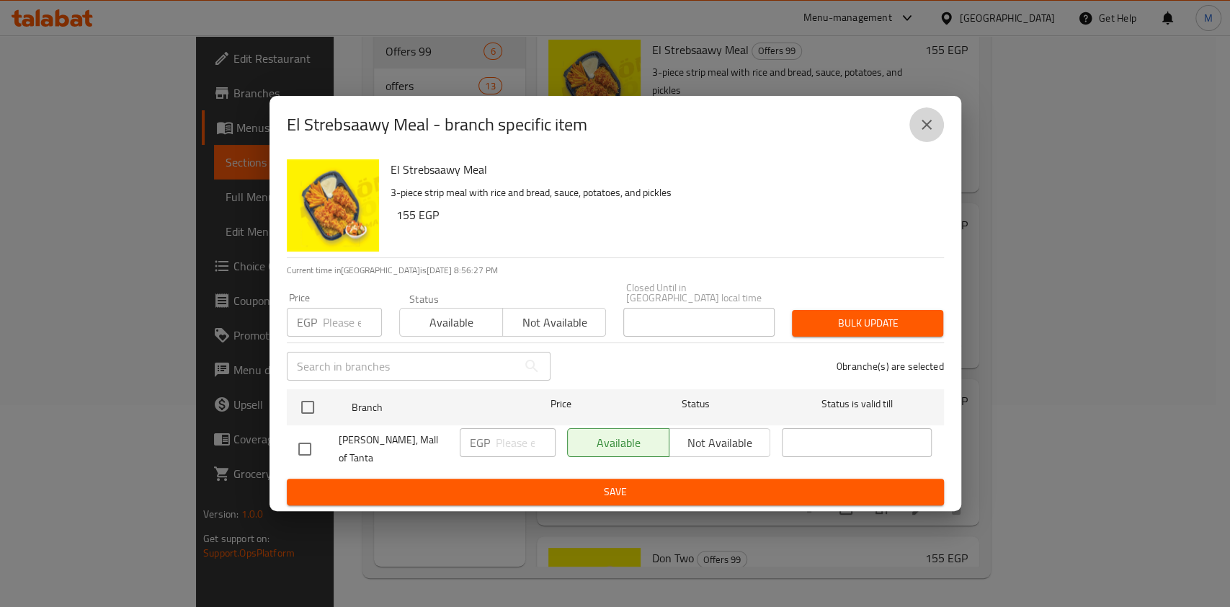
click at [935, 128] on button "close" at bounding box center [926, 124] width 35 height 35
